Goal: Information Seeking & Learning: Learn about a topic

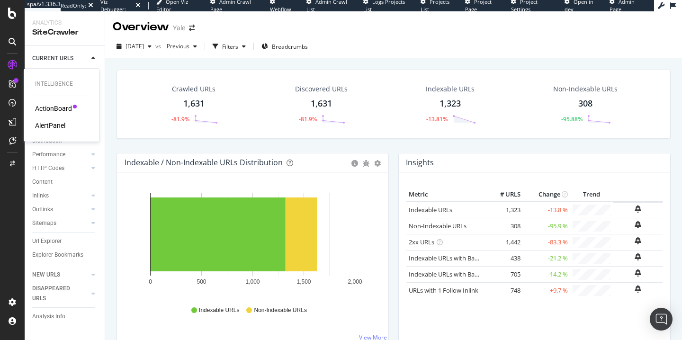
click at [55, 109] on div "ActionBoard" at bounding box center [53, 108] width 37 height 9
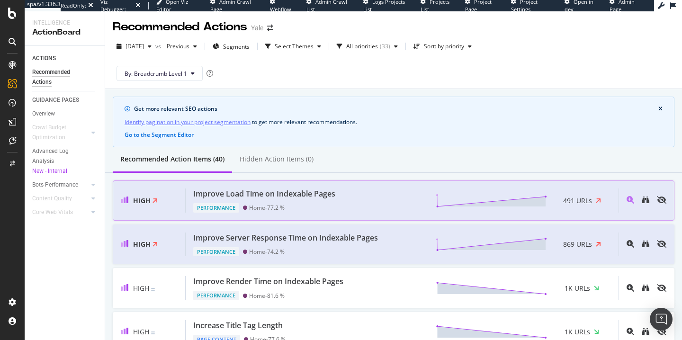
click at [360, 206] on div "Improve Load Time on Indexable Pages Performance Home - 77.2 % 491 URLs" at bounding box center [402, 201] width 433 height 24
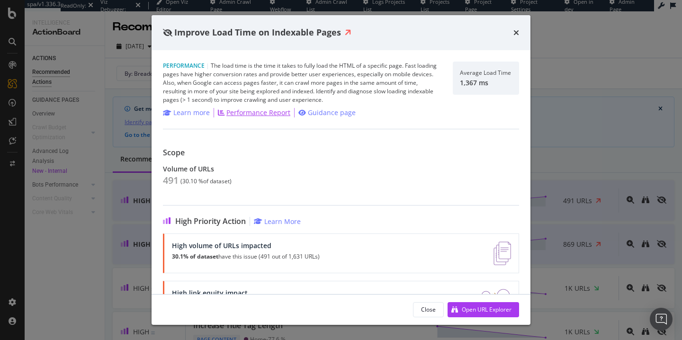
click at [263, 113] on div "Performance Report" at bounding box center [258, 112] width 64 height 9
click at [36, 241] on div "Improve Load Time on Indexable Pages Performance | The load time is the time it…" at bounding box center [341, 170] width 682 height 340
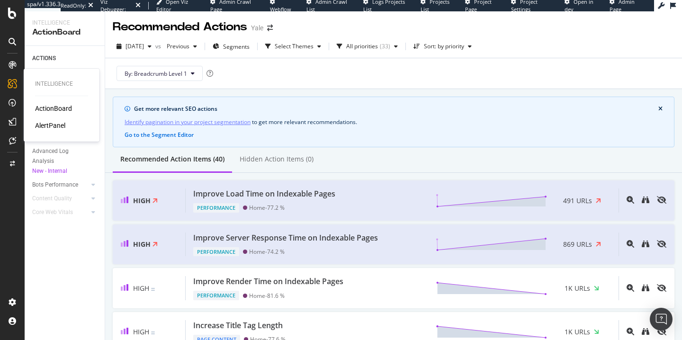
click at [55, 124] on div "AlertPanel" at bounding box center [50, 125] width 30 height 9
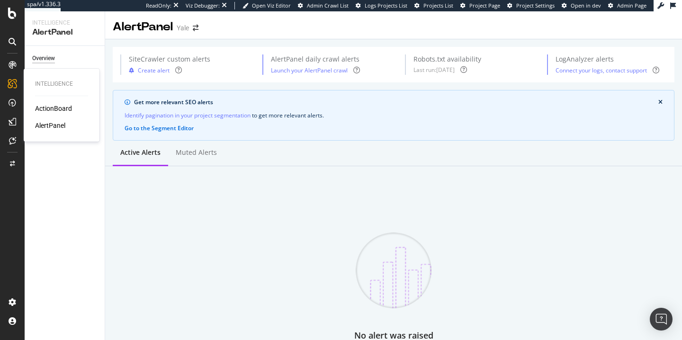
click at [54, 116] on div "ActionBoard AlertPanel" at bounding box center [61, 117] width 53 height 27
click at [57, 107] on div "ActionBoard" at bounding box center [53, 108] width 37 height 9
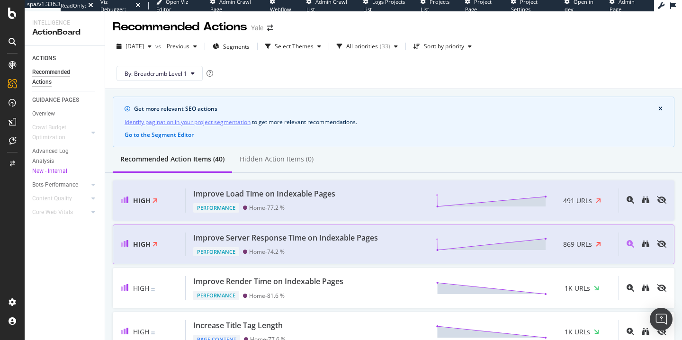
click at [145, 245] on span "High" at bounding box center [142, 244] width 18 height 9
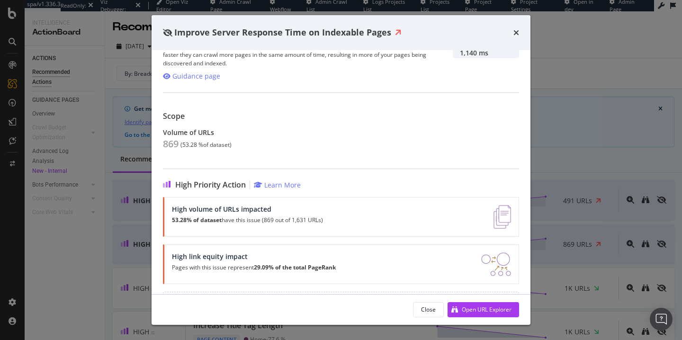
scroll to position [65, 0]
